Goal: Task Accomplishment & Management: Complete application form

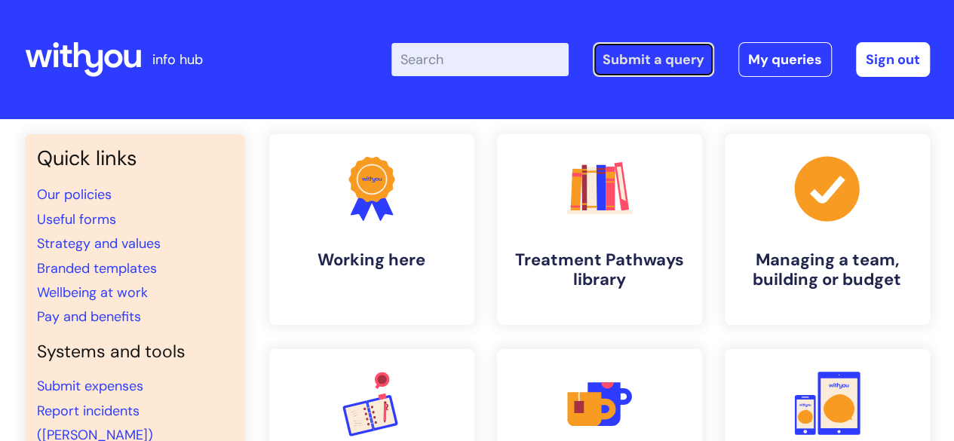
click at [707, 58] on link "Submit a query" at bounding box center [653, 59] width 121 height 35
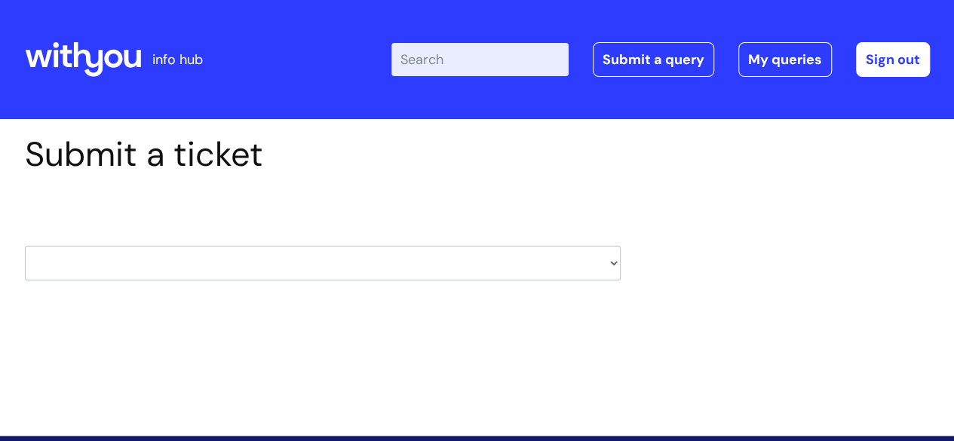
click at [204, 261] on select "HR / People IT and Support Clinical Drug Alerts Finance Accounts Data Support T…" at bounding box center [323, 263] width 596 height 35
select select "it_and_support"
click at [25, 246] on select "HR / People IT and Support Clinical Drug Alerts Finance Accounts Data Support T…" at bounding box center [323, 263] width 596 height 35
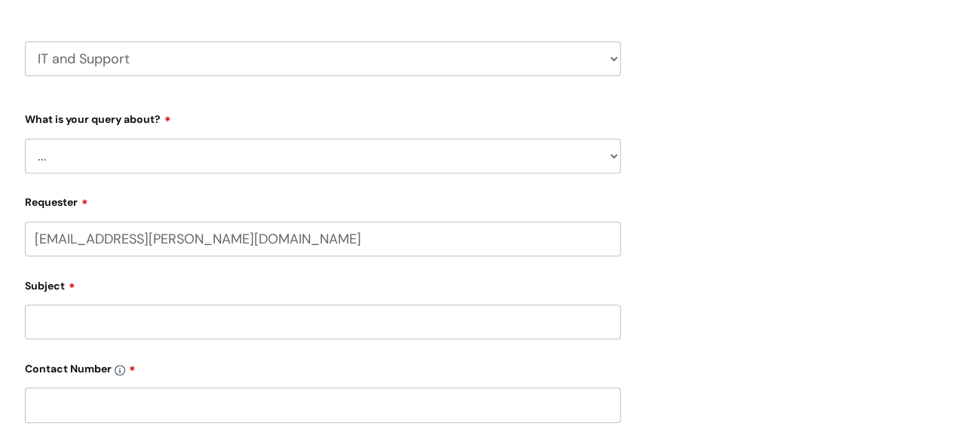
scroll to position [205, 0]
click at [158, 161] on select "... Mobile Phone Reset & MFA Accounts, Starters and Leavers IT Hardware issue I…" at bounding box center [323, 155] width 596 height 35
select select "System/software"
click at [25, 138] on select "... Mobile Phone Reset & MFA Accounts, Starters and Leavers IT Hardware issue I…" at bounding box center [323, 155] width 596 height 35
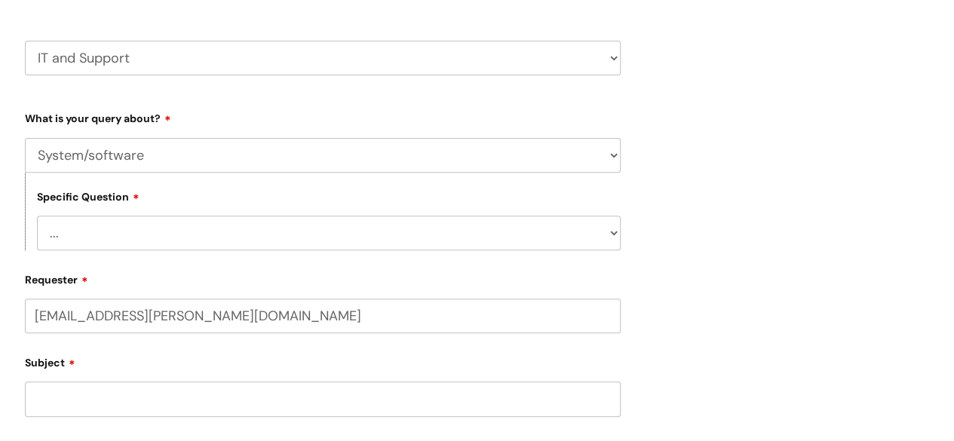
click at [165, 235] on select "... Halo PCMIS Iaptus NHS Email CJSM Email Mitel Another System Google (Workspa…" at bounding box center [329, 233] width 584 height 35
click at [97, 283] on label "Requester" at bounding box center [323, 278] width 596 height 18
click at [97, 299] on input "[EMAIL_ADDRESS][PERSON_NAME][DOMAIN_NAME]" at bounding box center [323, 316] width 596 height 35
click at [133, 232] on select "... Halo PCMIS Iaptus NHS Email CJSM Email Mitel Another System Google (Workspa…" at bounding box center [329, 233] width 584 height 35
select select "Another System"
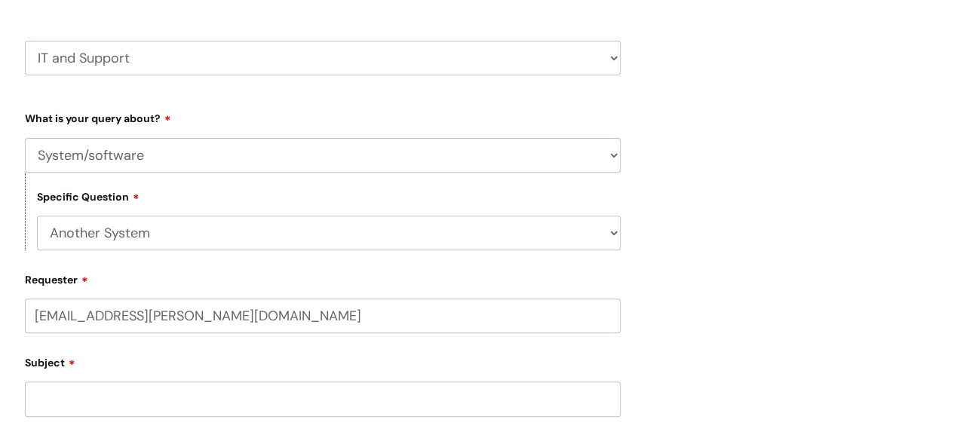
click at [37, 217] on select "... Halo PCMIS Iaptus NHS Email CJSM Email Mitel Another System Google (Workspa…" at bounding box center [329, 233] width 584 height 35
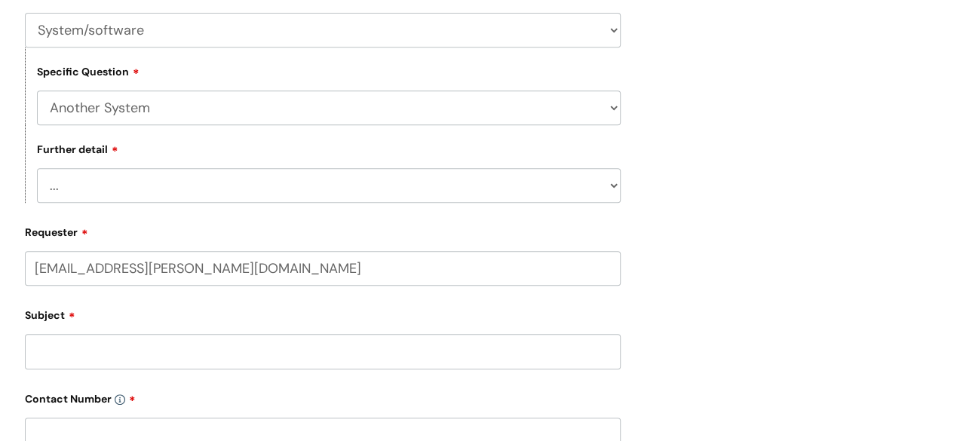
scroll to position [333, 0]
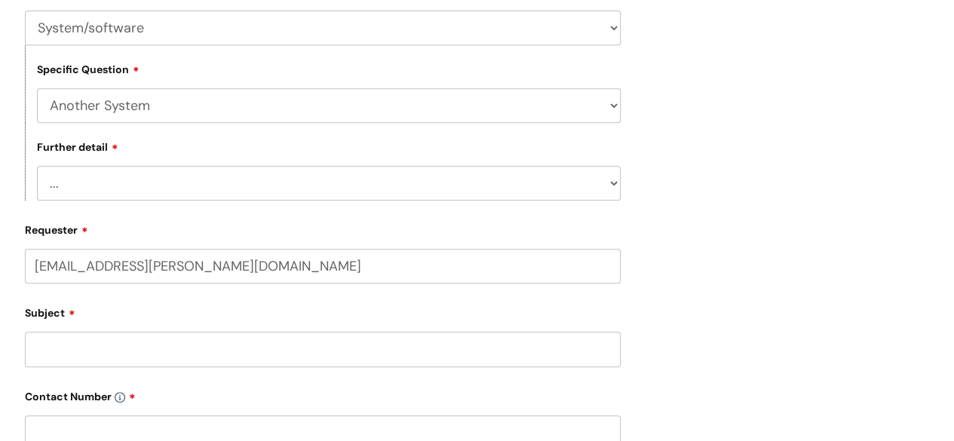
click at [161, 193] on select "... I’ve got a login issue Something else" at bounding box center [329, 183] width 584 height 35
select select "Something else"
click at [37, 167] on select "... I’ve got a login issue Something else" at bounding box center [329, 183] width 584 height 35
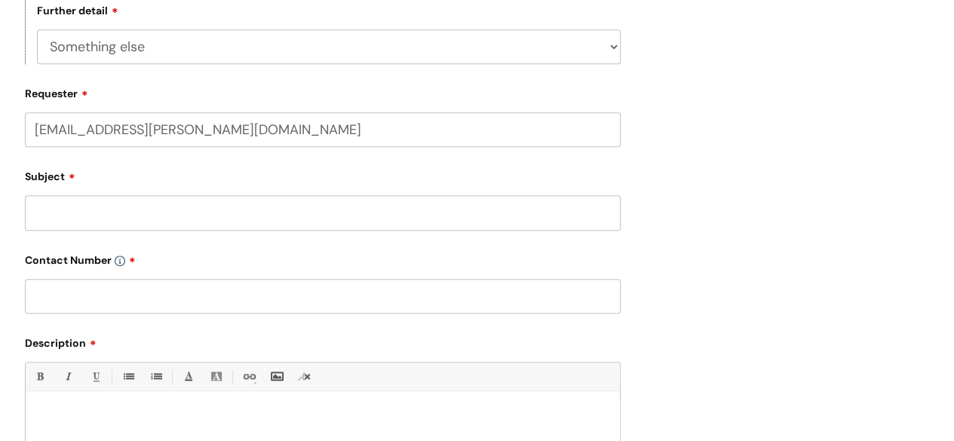
scroll to position [470, 0]
click at [168, 218] on input "Subject" at bounding box center [323, 212] width 596 height 35
type input "Google Analytics"
click at [158, 294] on input "text" at bounding box center [323, 295] width 596 height 35
type input "07412074233"
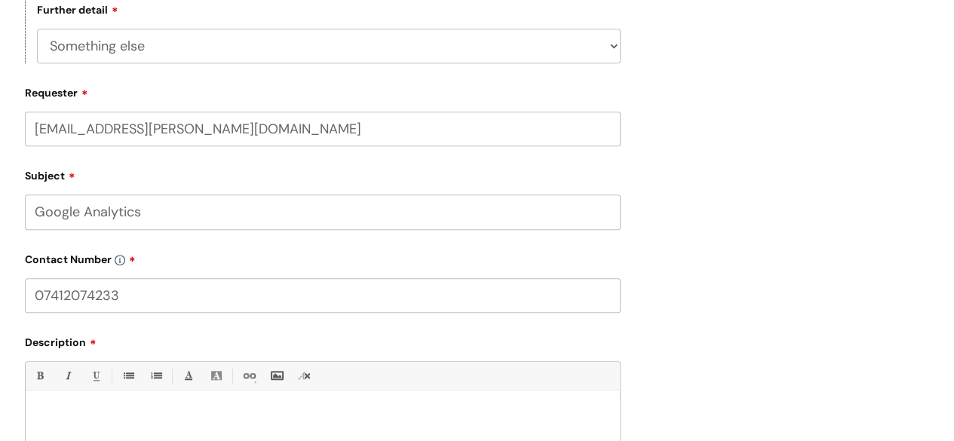
click at [148, 395] on div "Bold (Ctrl-B) Italic (Ctrl-I) Underline(Ctrl-U) • Unordered List (Ctrl-Shift-7)…" at bounding box center [323, 432] width 596 height 142
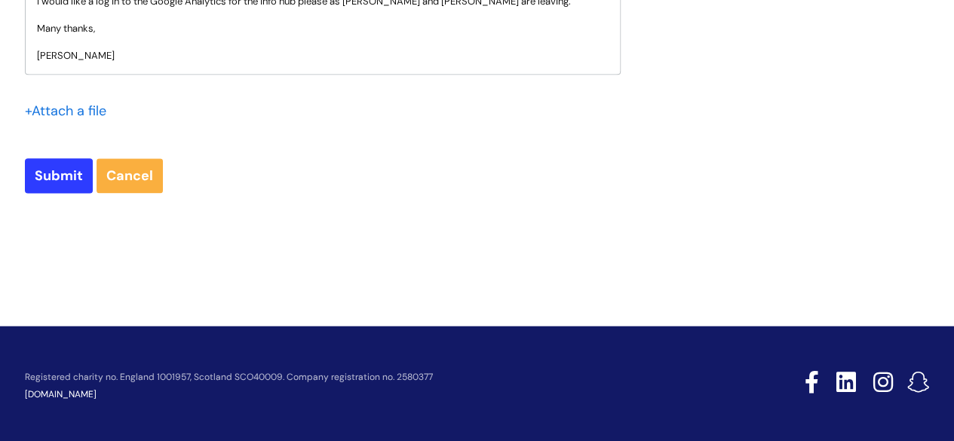
scroll to position [901, 0]
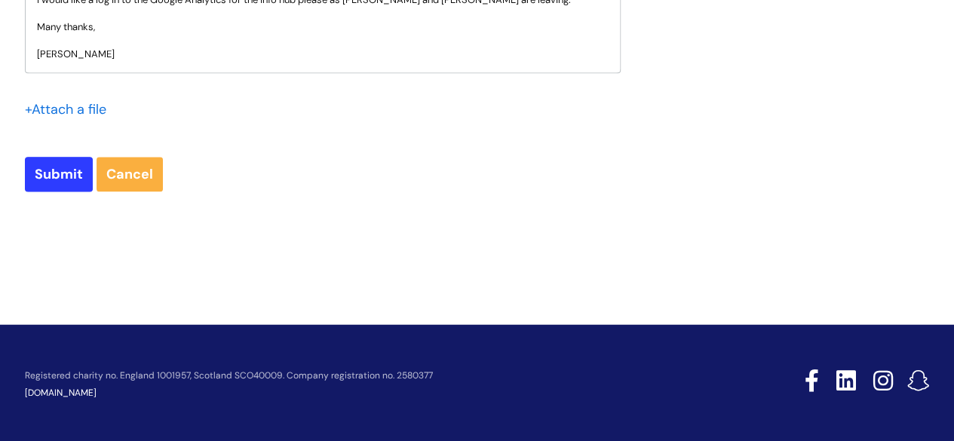
drag, startPoint x: 62, startPoint y: 149, endPoint x: 63, endPoint y: 160, distance: 10.7
click at [63, 160] on input "Submit" at bounding box center [59, 174] width 68 height 35
type input "Please Wait..."
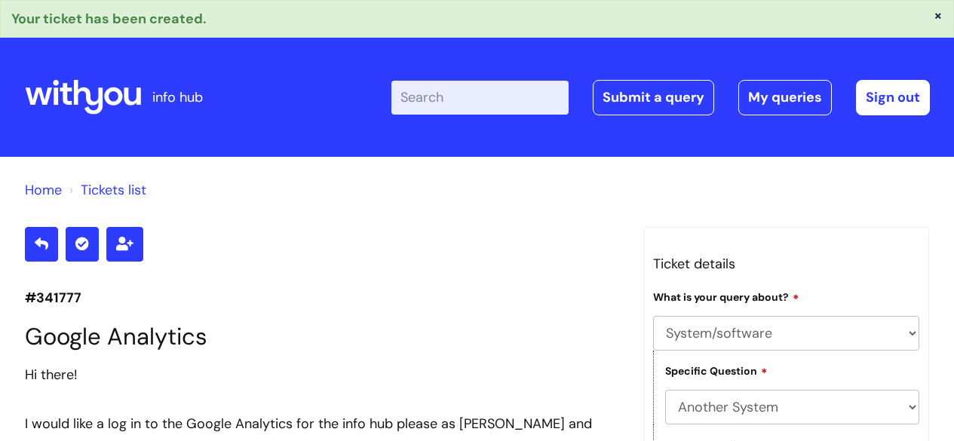
select select "System/software"
select select "Another System"
select select "Something else"
